Goal: Task Accomplishment & Management: Use online tool/utility

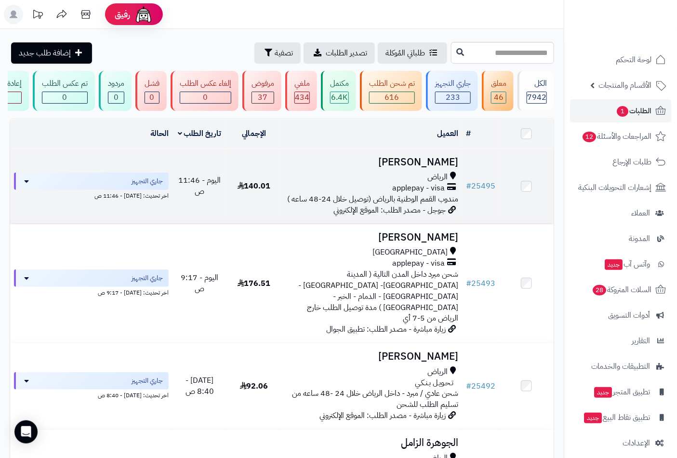
click at [420, 183] on div "الرياض" at bounding box center [371, 177] width 173 height 11
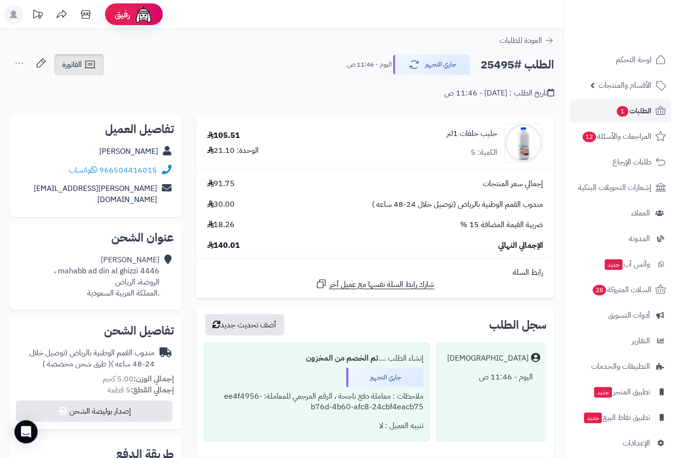
click at [77, 64] on span "الفاتورة" at bounding box center [72, 65] width 20 height 12
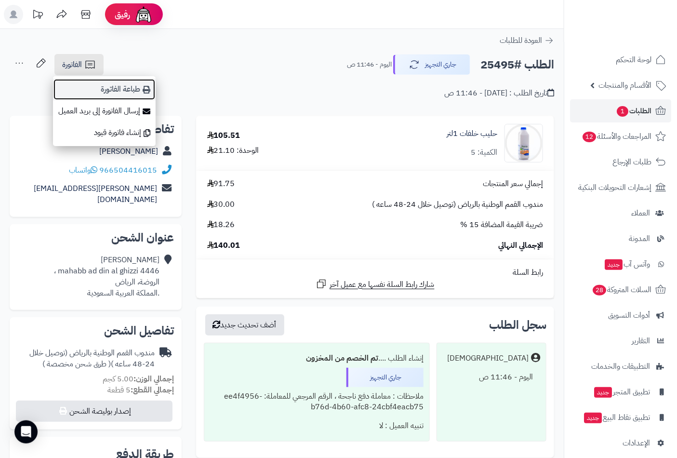
click at [114, 87] on link "طباعة الفاتورة" at bounding box center [104, 90] width 103 height 22
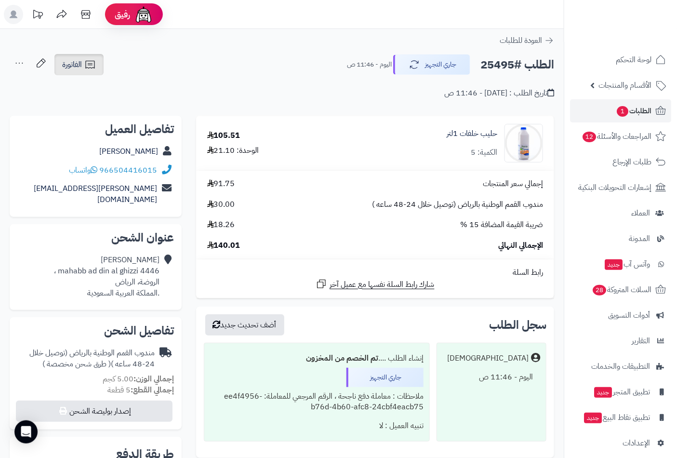
click at [70, 70] on link "الفاتورة" at bounding box center [78, 64] width 49 height 21
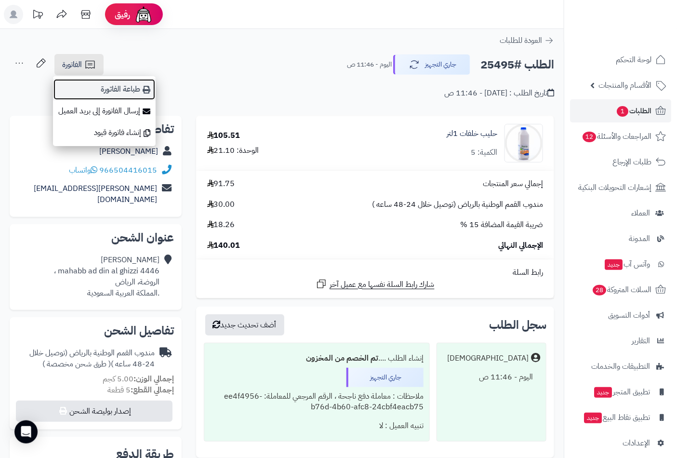
click at [114, 94] on link "طباعة الفاتورة" at bounding box center [104, 90] width 103 height 22
